Goal: Find specific page/section

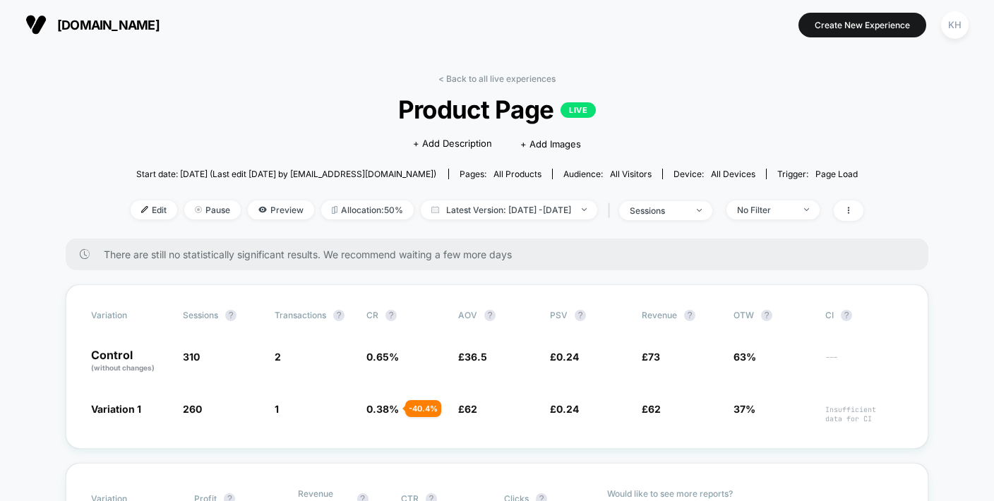
click at [96, 23] on span "[DOMAIN_NAME]" at bounding box center [108, 25] width 102 height 15
